Goal: Task Accomplishment & Management: Use online tool/utility

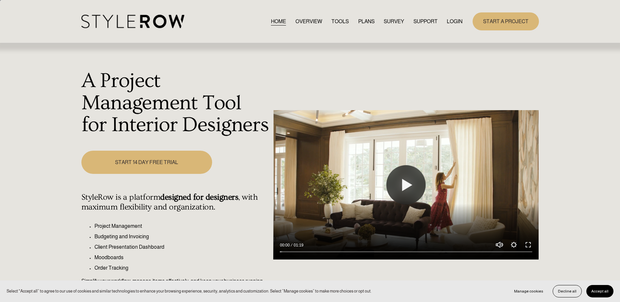
click at [454, 20] on link "LOGIN" at bounding box center [455, 21] width 16 height 9
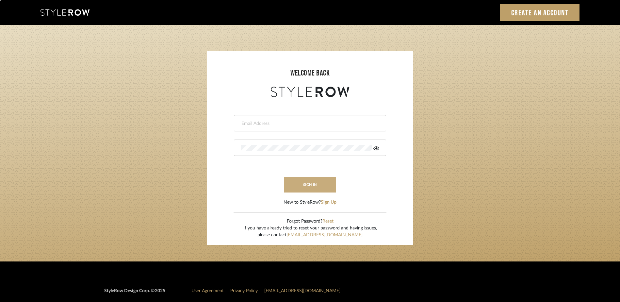
type input "ashley@authenticdesign.studio"
click at [314, 183] on button "sign in" at bounding box center [310, 184] width 52 height 15
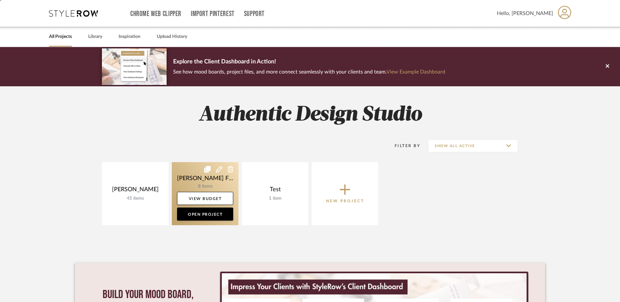
click at [208, 190] on link at bounding box center [205, 193] width 67 height 63
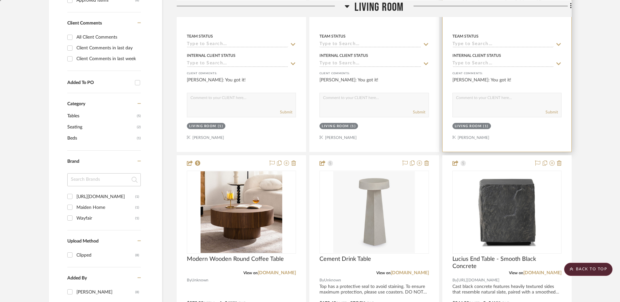
scroll to position [327, 0]
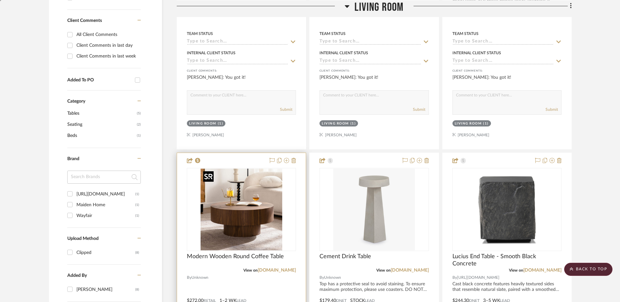
click at [0, 0] on img at bounding box center [0, 0] width 0 height 0
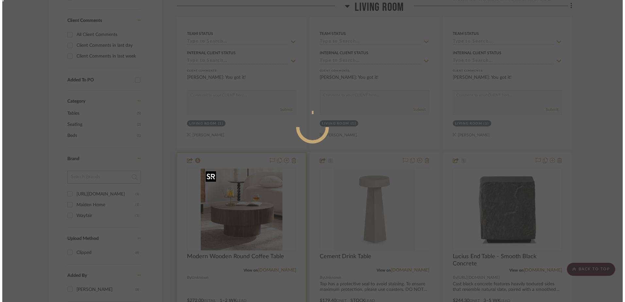
scroll to position [0, 0]
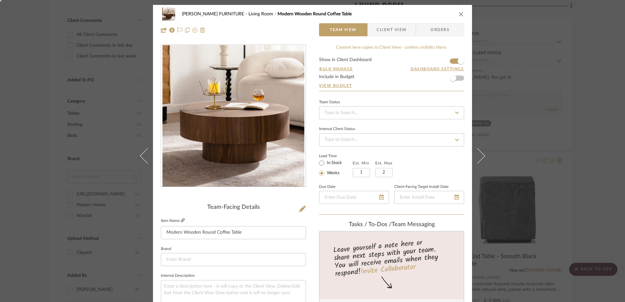
click at [181, 223] on link at bounding box center [183, 221] width 4 height 6
